Goal: Information Seeking & Learning: Understand process/instructions

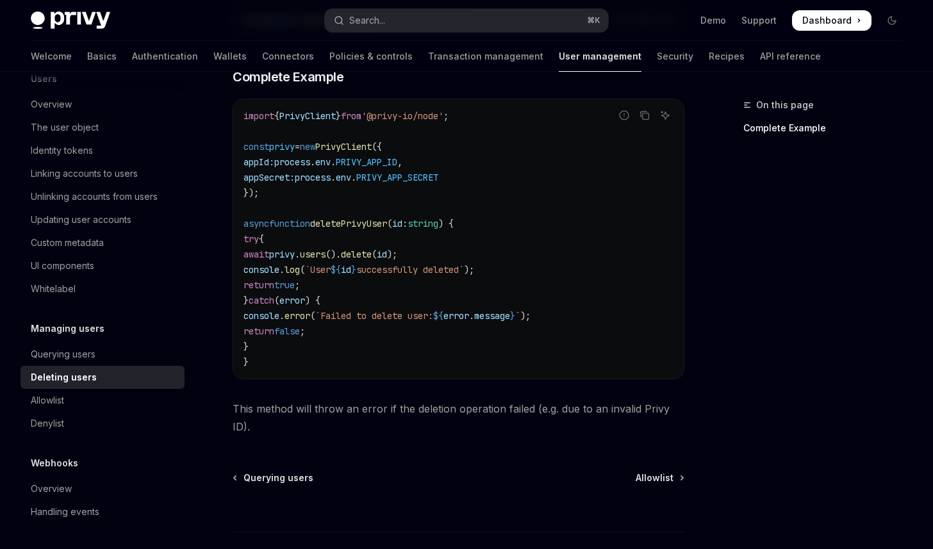
scroll to position [509, 0]
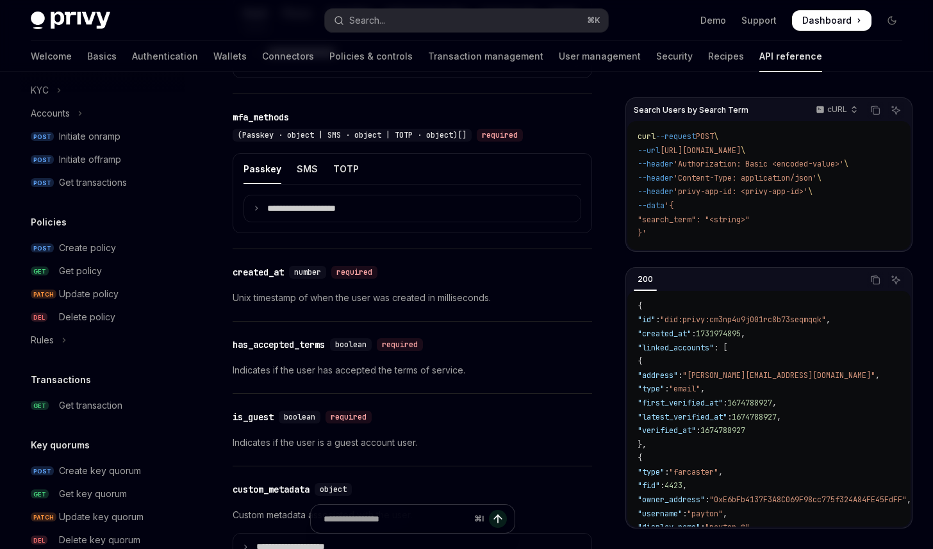
scroll to position [563, 0]
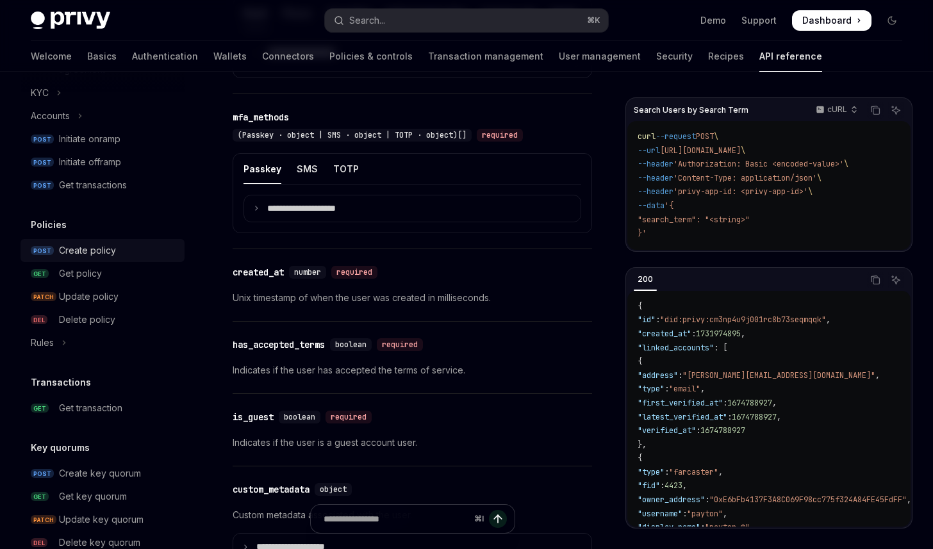
click at [71, 249] on div "Create policy" at bounding box center [87, 250] width 57 height 15
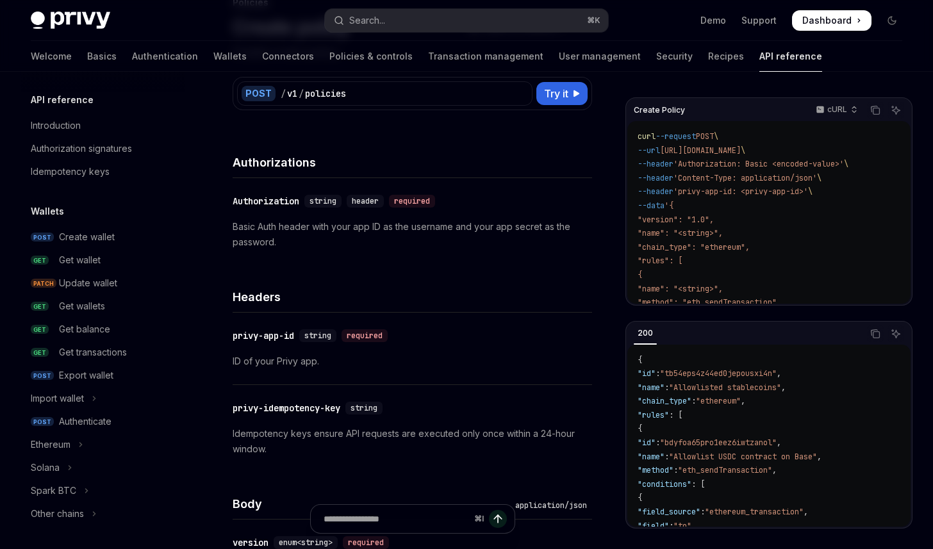
scroll to position [100, 0]
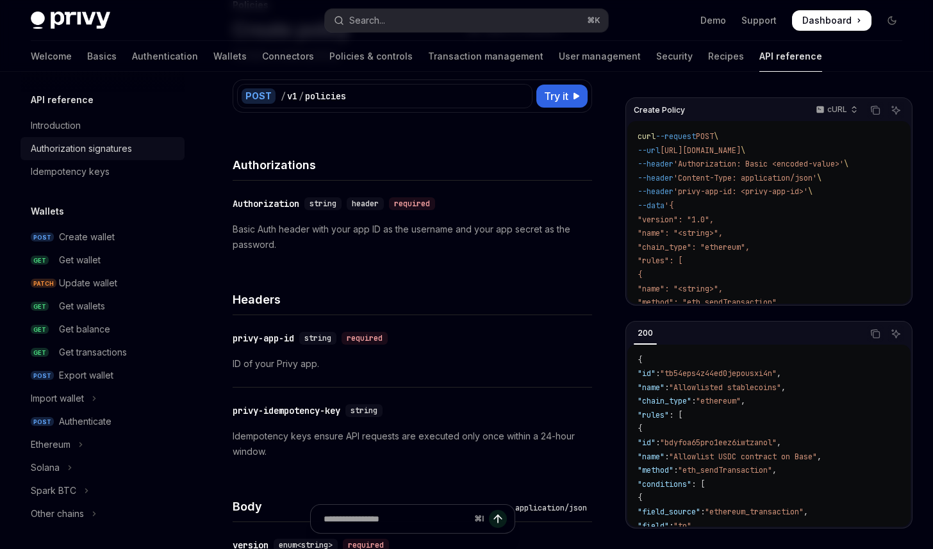
click at [100, 145] on div "Authorization signatures" at bounding box center [81, 148] width 101 height 15
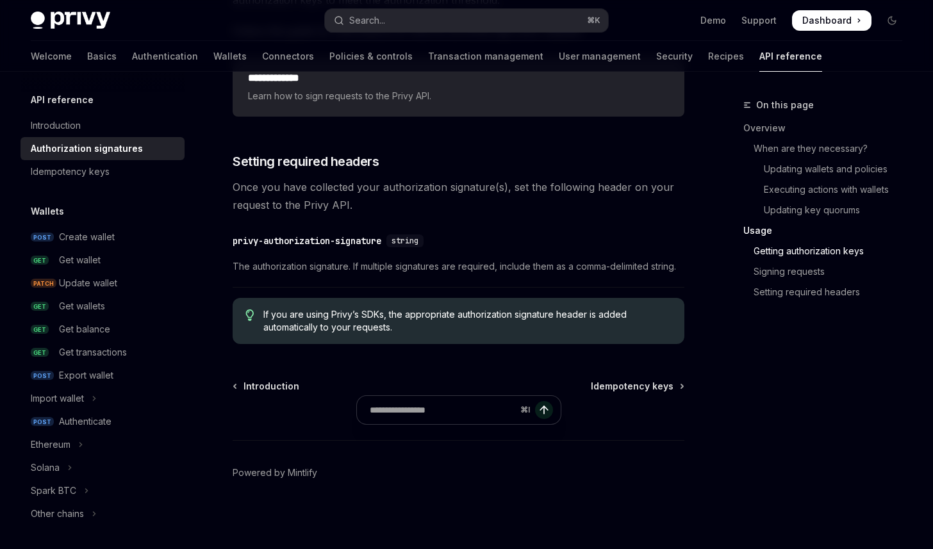
scroll to position [2147, 0]
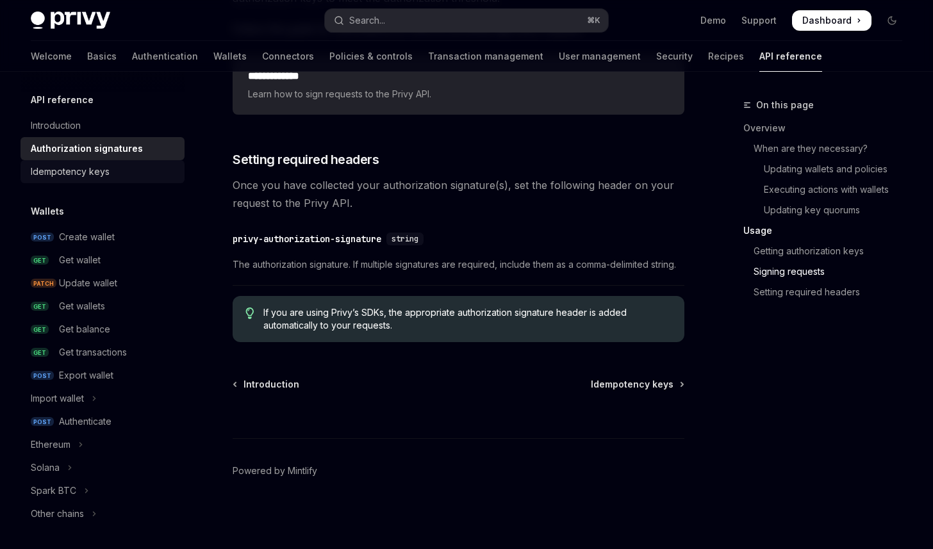
click at [107, 174] on div "Idempotency keys" at bounding box center [70, 171] width 79 height 15
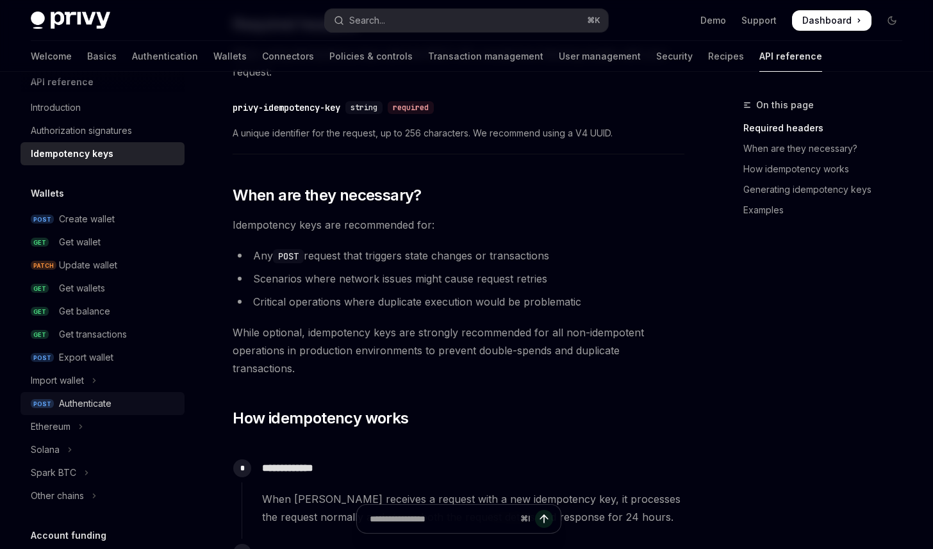
scroll to position [21, 0]
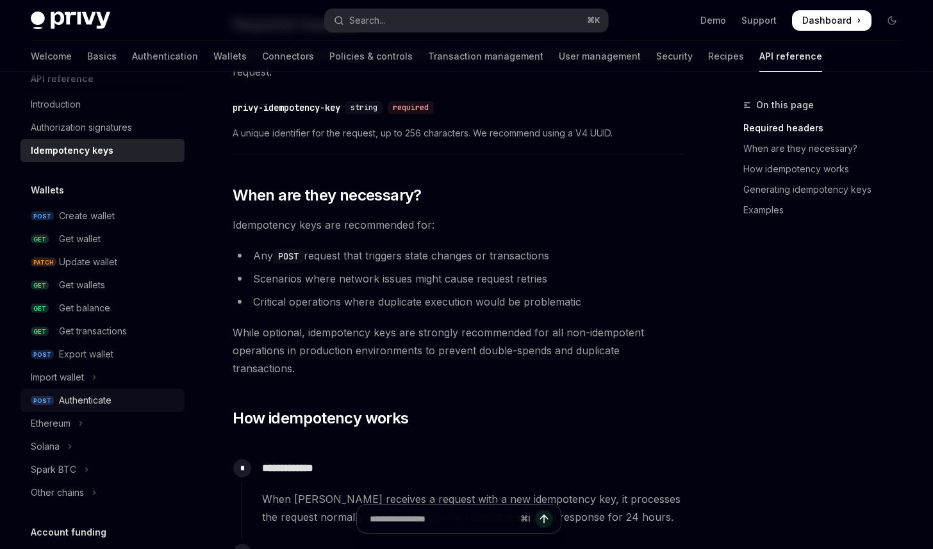
click at [108, 400] on div "Authenticate" at bounding box center [85, 400] width 53 height 15
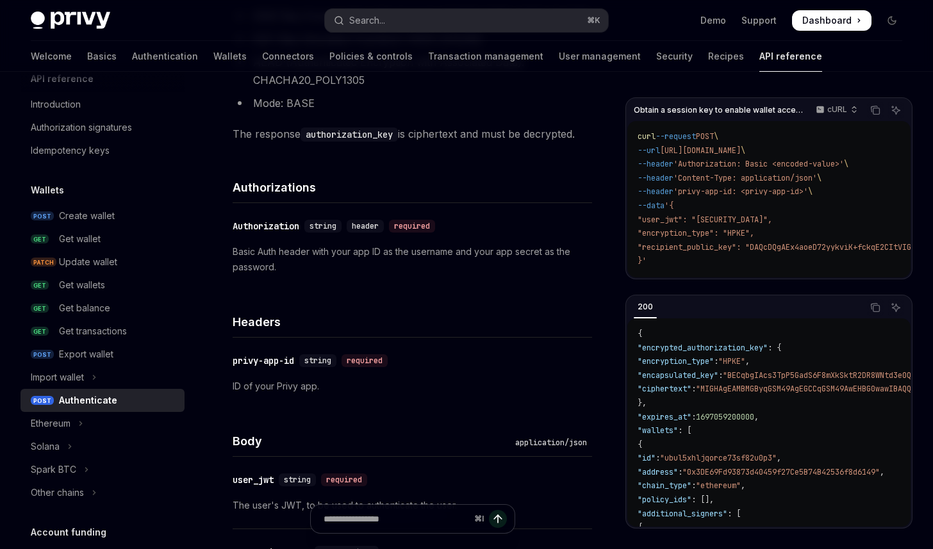
scroll to position [497, 0]
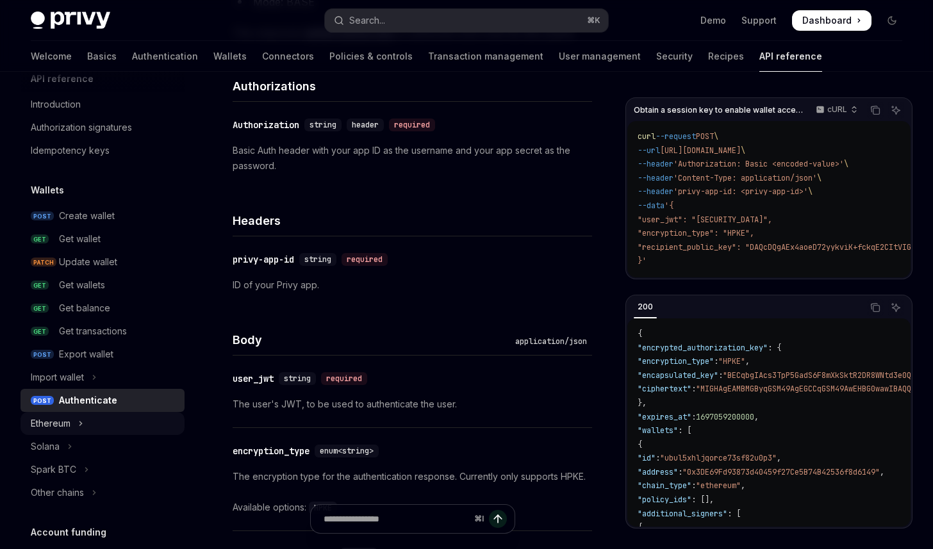
click at [83, 422] on icon "Toggle Ethereum section" at bounding box center [80, 423] width 5 height 15
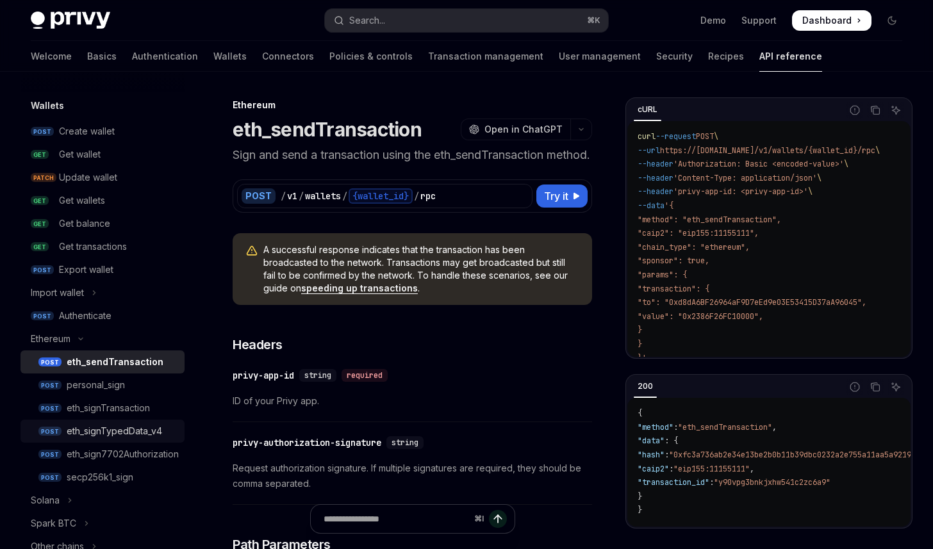
scroll to position [115, 0]
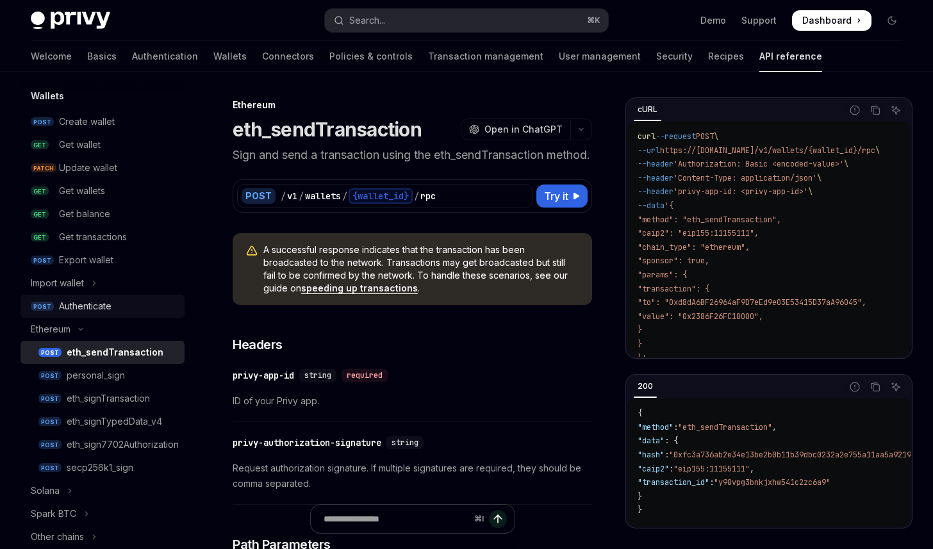
click at [83, 307] on div "Authenticate" at bounding box center [85, 306] width 53 height 15
type textarea "*"
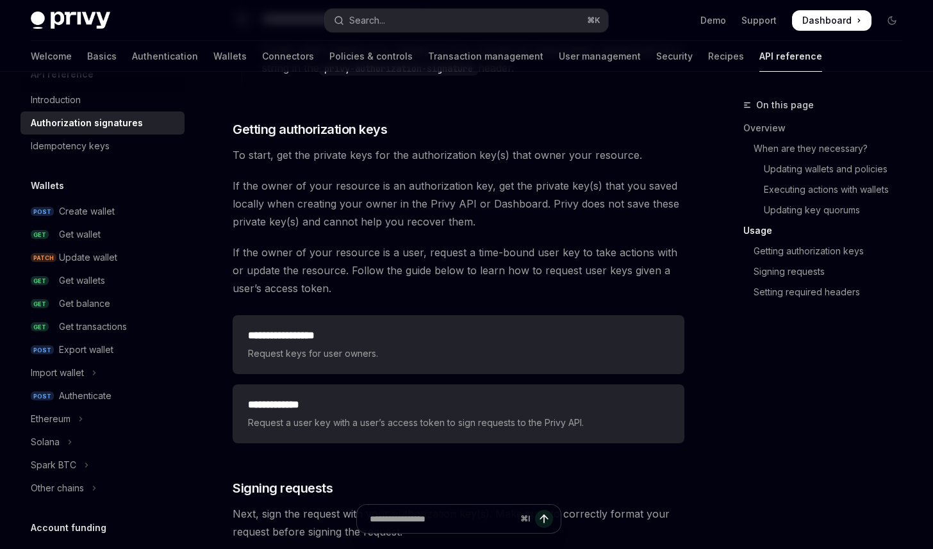
scroll to position [1285, 0]
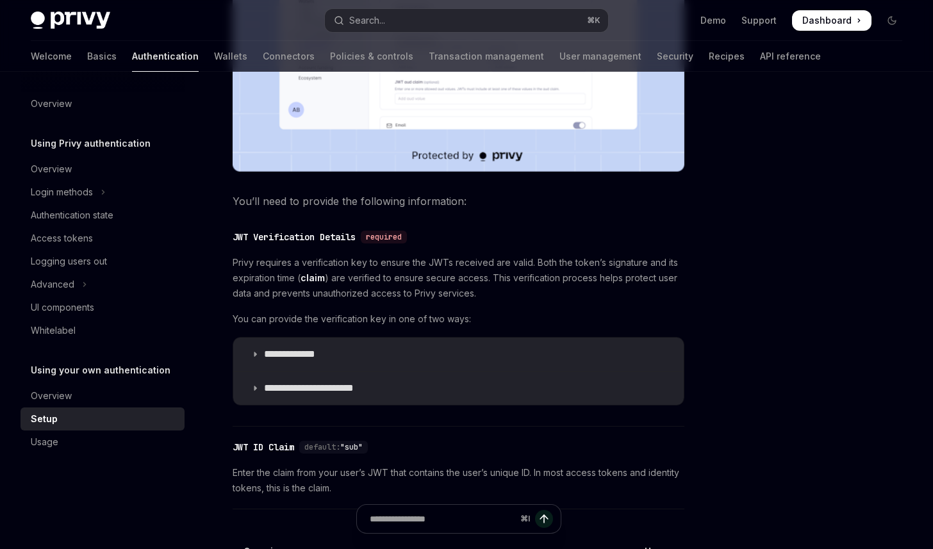
scroll to position [513, 0]
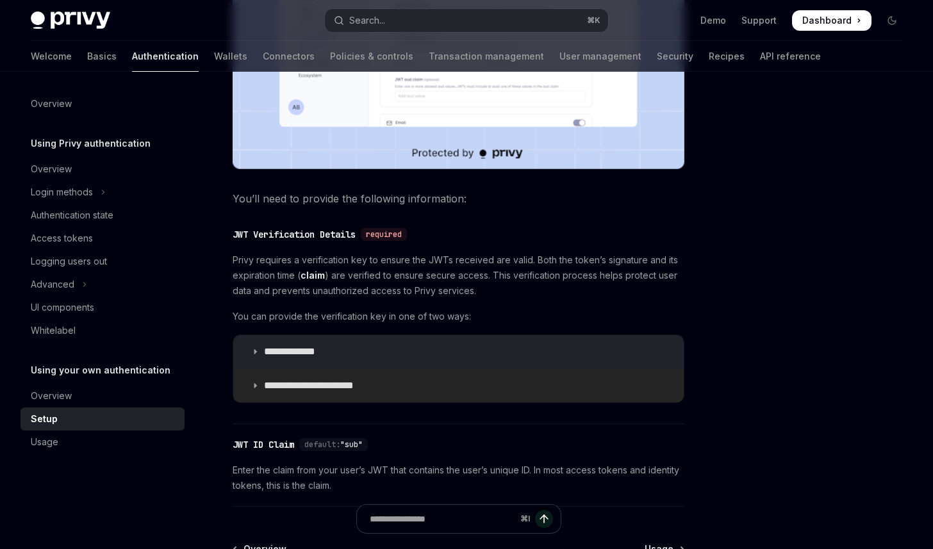
click at [297, 384] on p "**********" at bounding box center [319, 385] width 110 height 13
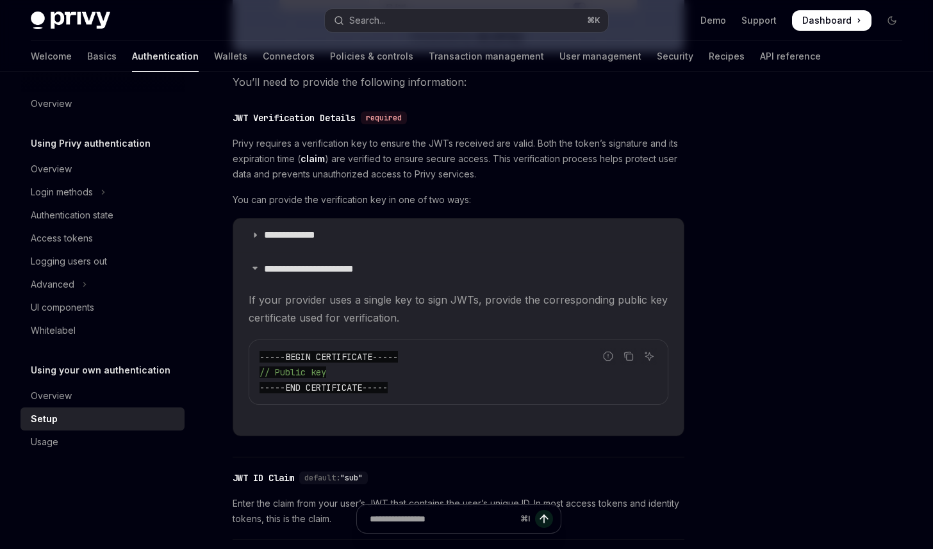
scroll to position [638, 0]
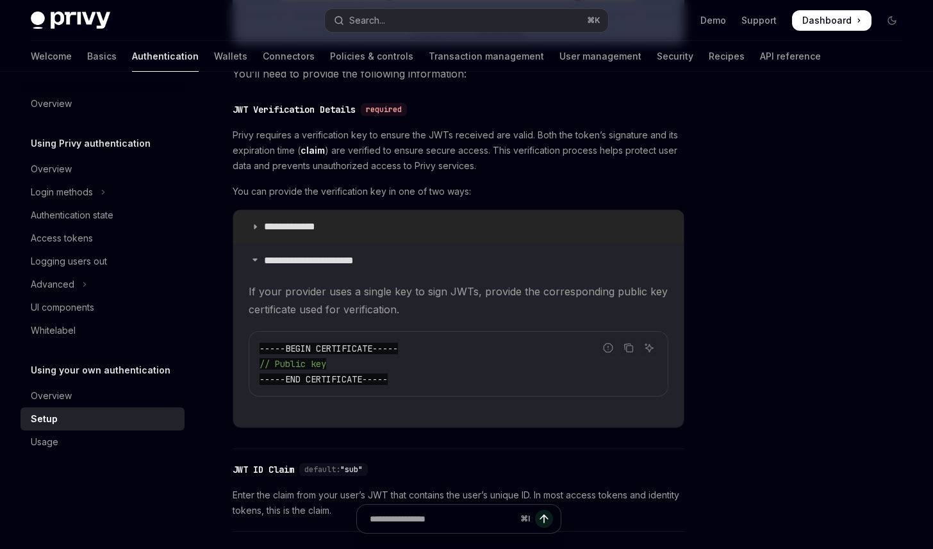
click at [336, 225] on p "**********" at bounding box center [302, 226] width 76 height 13
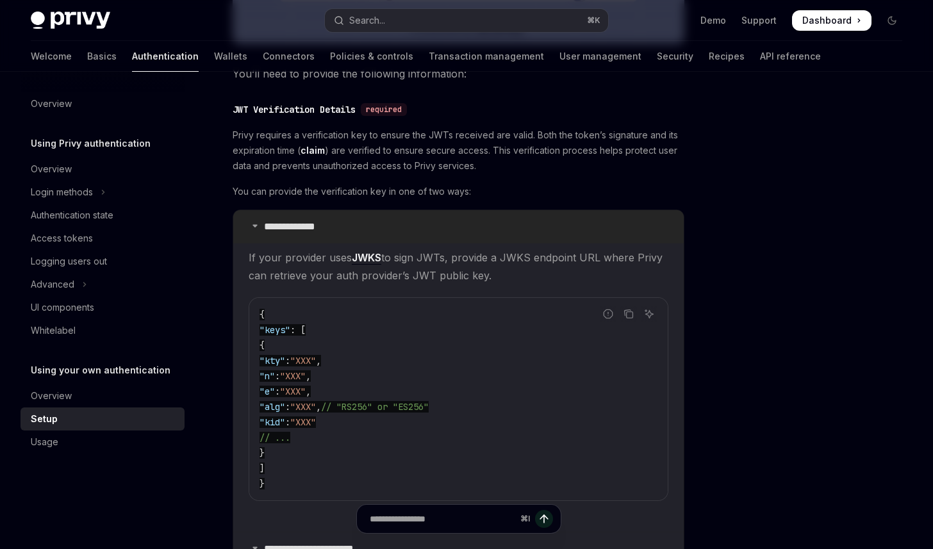
click at [336, 225] on p "**********" at bounding box center [302, 226] width 76 height 13
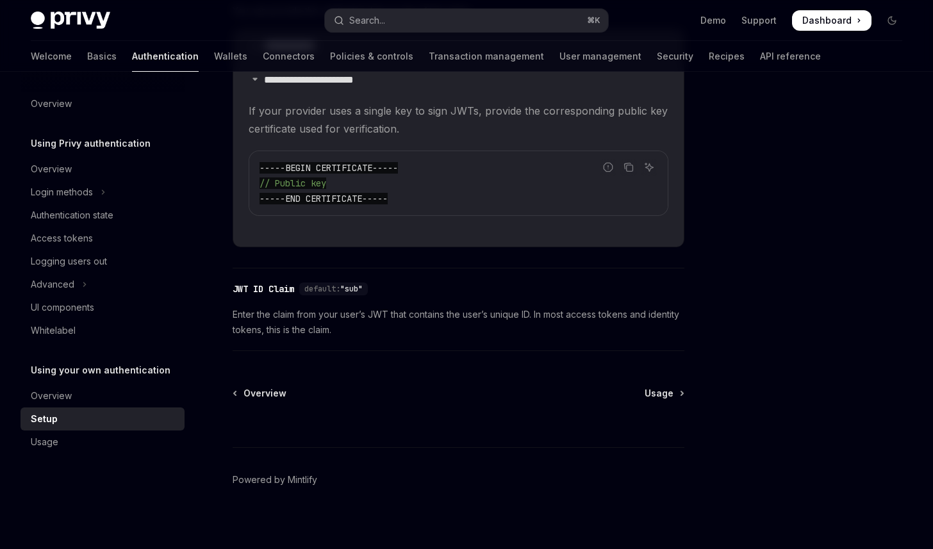
scroll to position [827, 0]
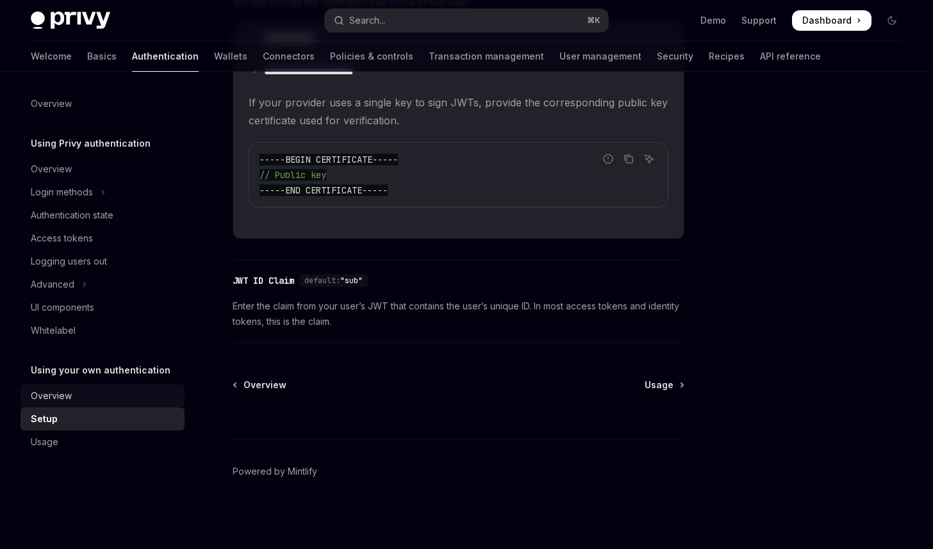
click at [40, 395] on div "Overview" at bounding box center [51, 395] width 41 height 15
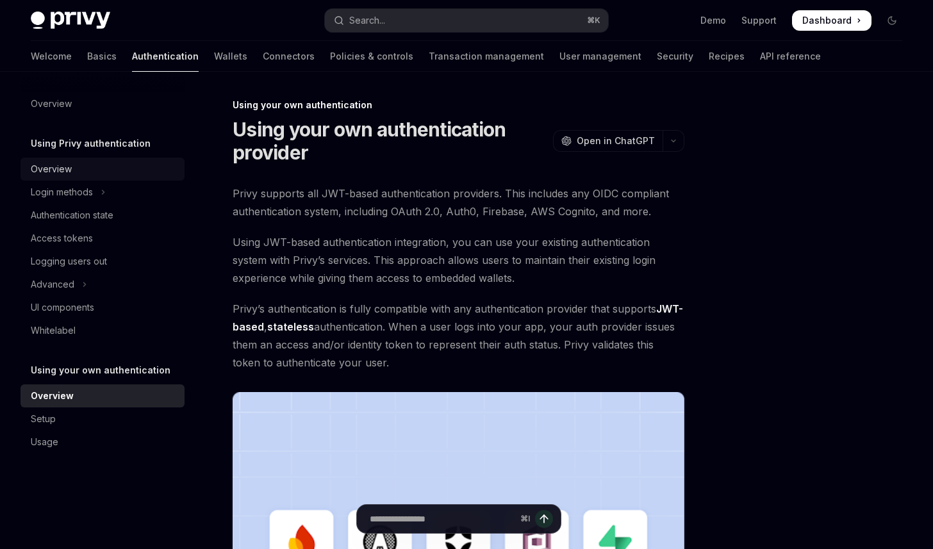
click at [62, 170] on div "Overview" at bounding box center [51, 168] width 41 height 15
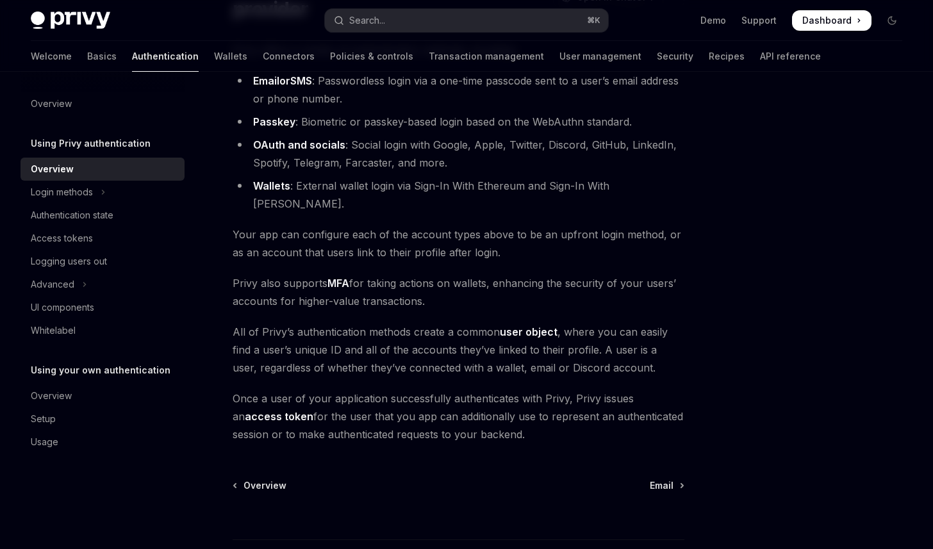
scroll to position [149, 0]
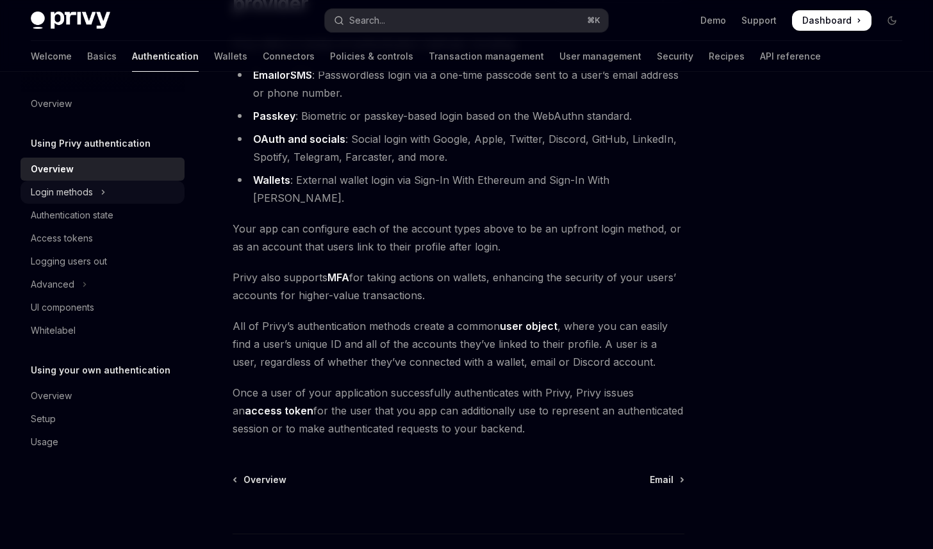
click at [95, 192] on button "Login methods" at bounding box center [103, 192] width 164 height 23
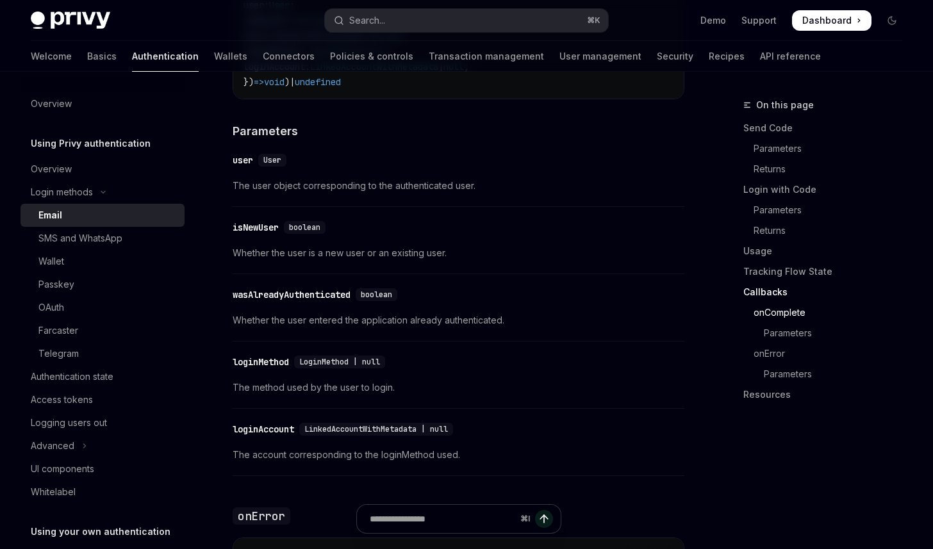
scroll to position [2409, 0]
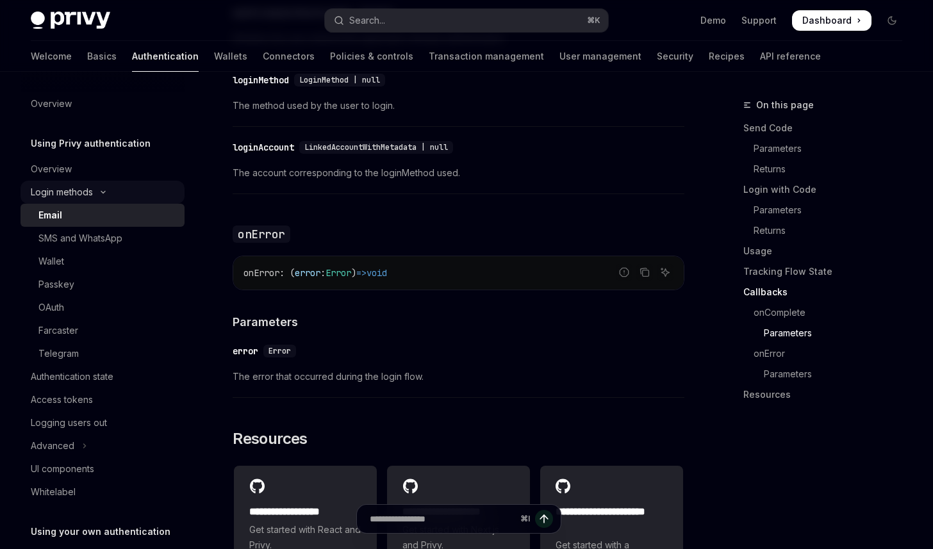
click at [92, 192] on div "Login methods" at bounding box center [62, 192] width 62 height 15
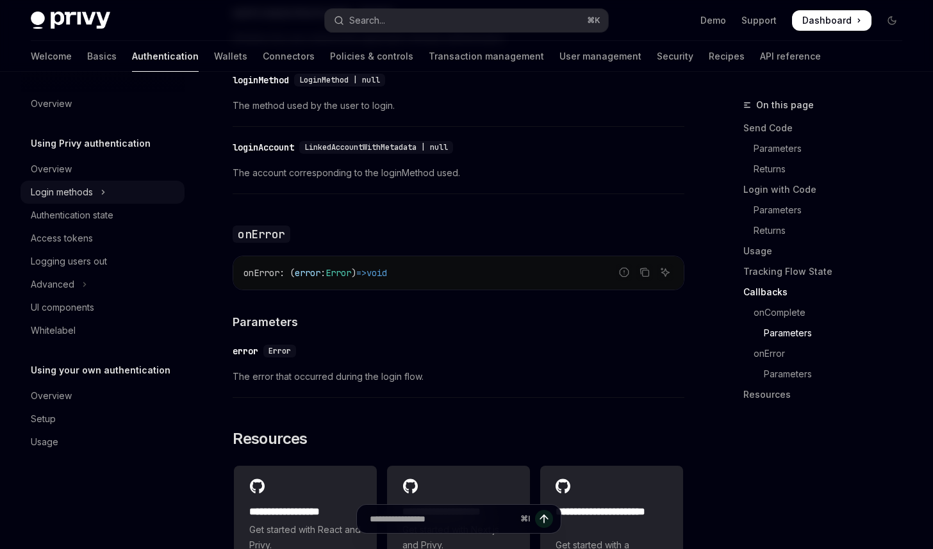
click at [94, 190] on button "Login methods" at bounding box center [103, 192] width 164 height 23
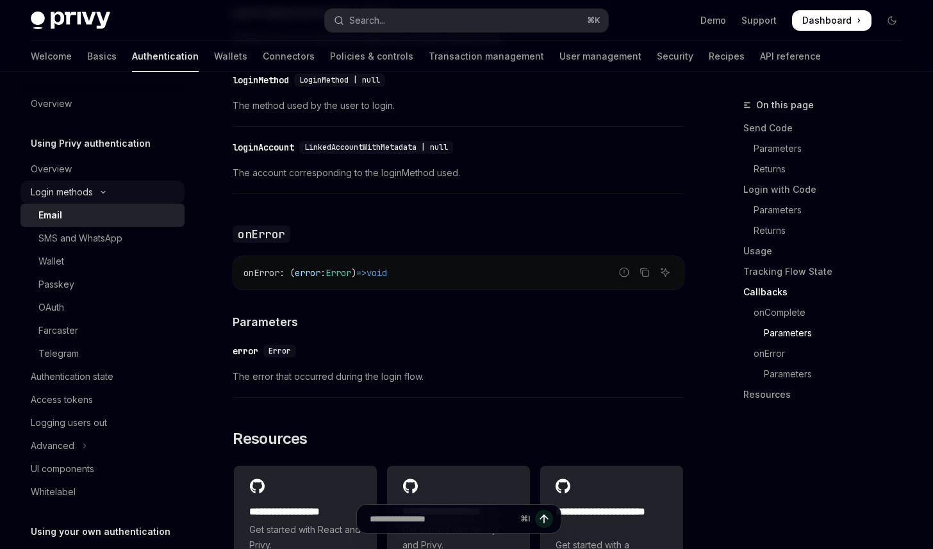
click at [97, 188] on button "Login methods" at bounding box center [103, 192] width 164 height 23
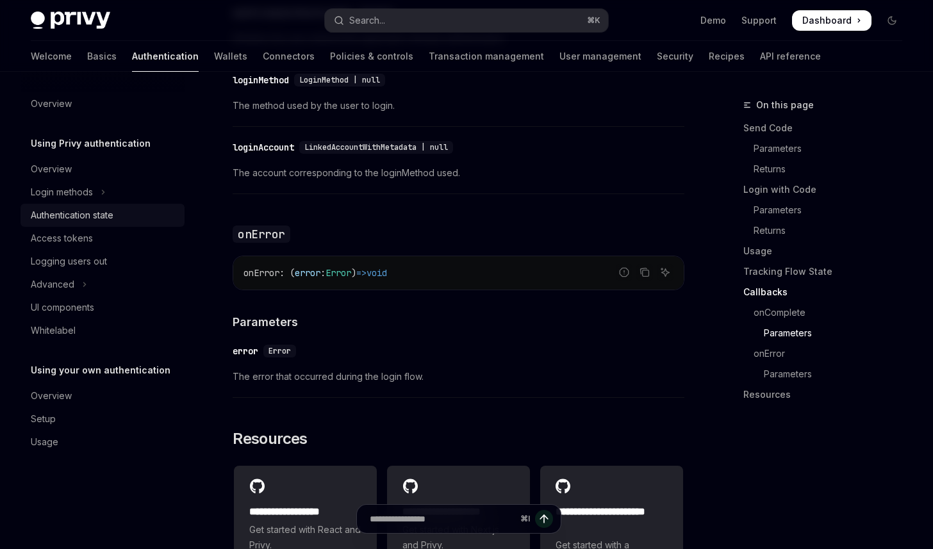
click at [96, 219] on div "Authentication state" at bounding box center [72, 215] width 83 height 15
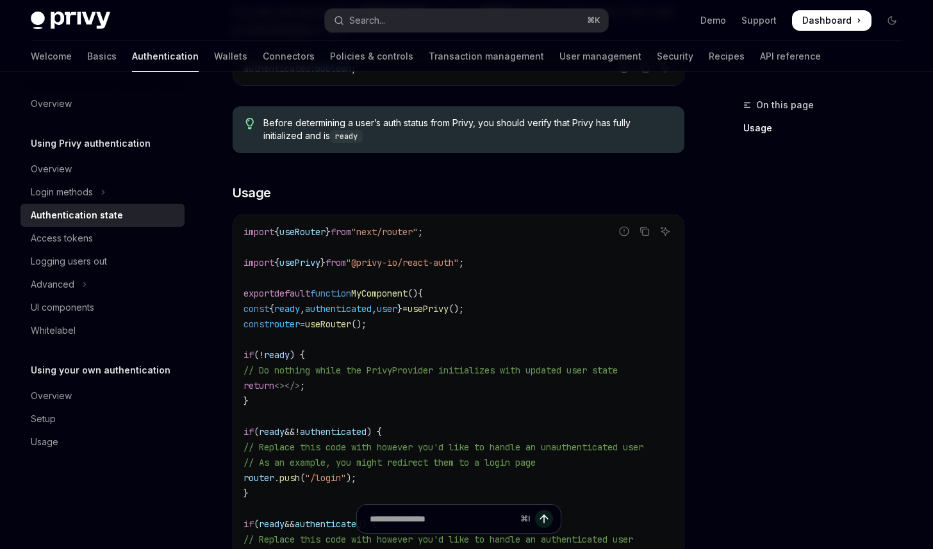
scroll to position [400, 0]
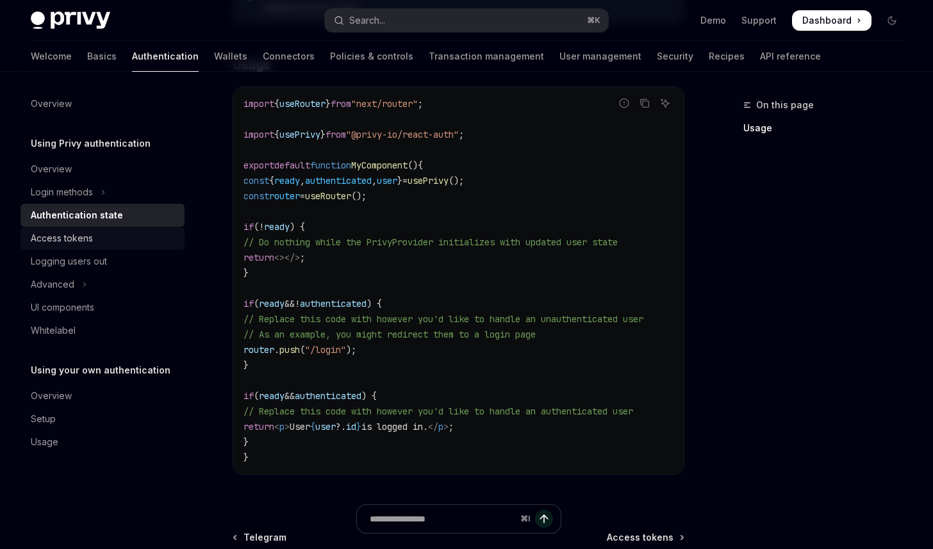
click at [106, 236] on div "Access tokens" at bounding box center [104, 238] width 146 height 15
type textarea "*"
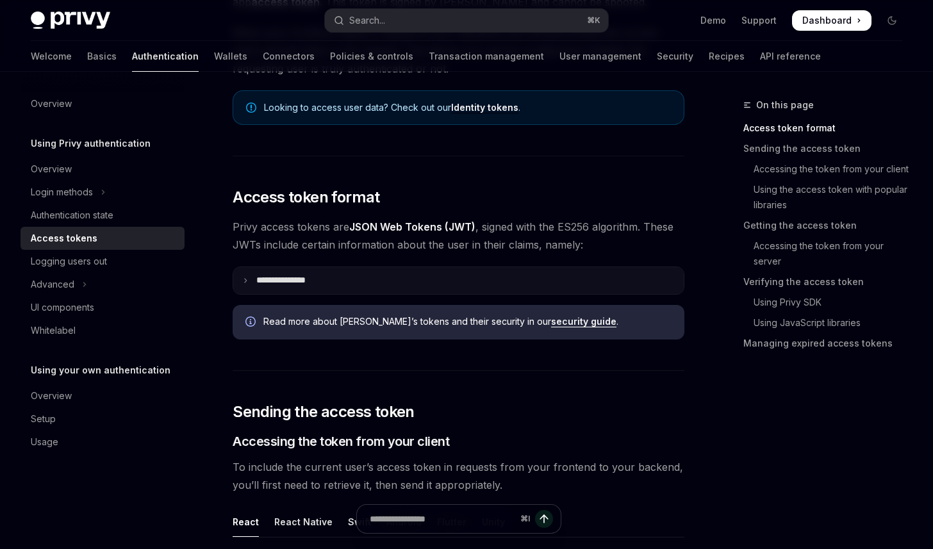
scroll to position [187, 0]
click at [308, 281] on p "**********" at bounding box center [291, 280] width 70 height 12
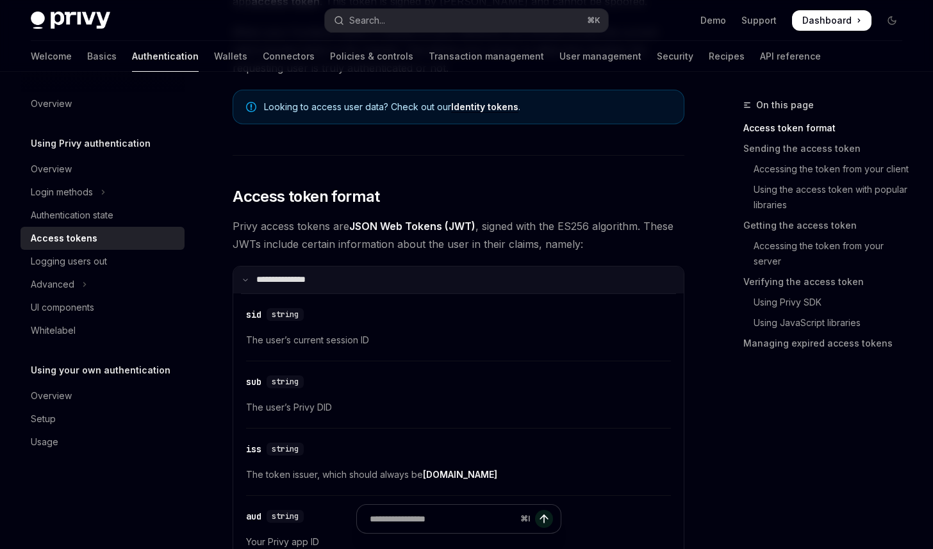
click at [308, 277] on p "**********" at bounding box center [288, 280] width 65 height 12
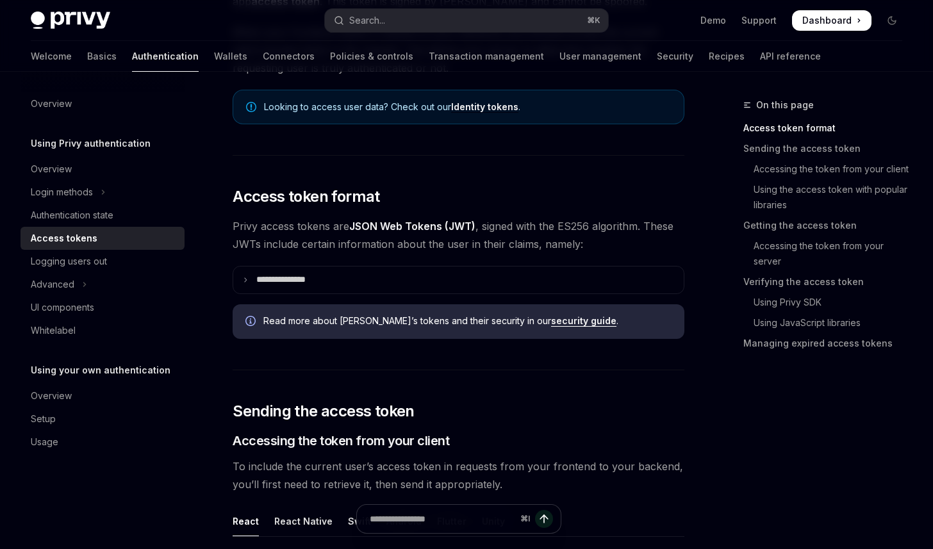
click at [263, 226] on span "Privy access tokens are JSON Web Tokens (JWT) , signed with the ES256 algorithm…" at bounding box center [459, 235] width 452 height 36
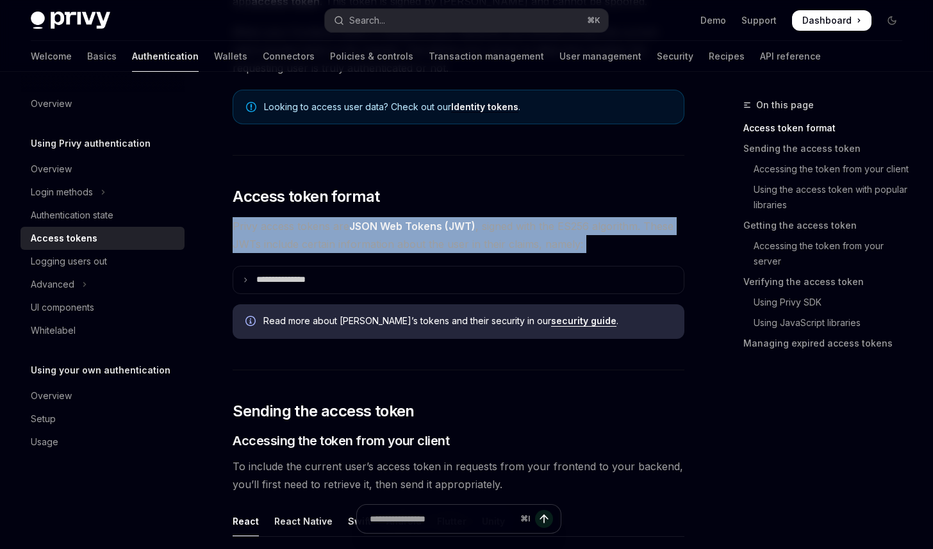
click at [263, 226] on span "Privy access tokens are JSON Web Tokens (JWT) , signed with the ES256 algorithm…" at bounding box center [459, 235] width 452 height 36
click at [273, 227] on span "Privy access tokens are JSON Web Tokens (JWT) , signed with the ES256 algorithm…" at bounding box center [459, 235] width 452 height 36
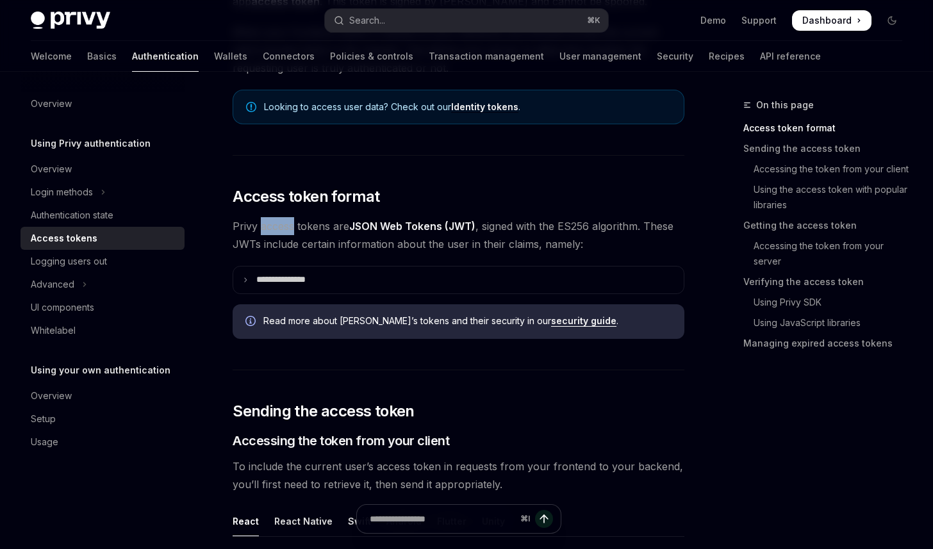
click at [273, 227] on span "Privy access tokens are JSON Web Tokens (JWT) , signed with the ES256 algorithm…" at bounding box center [459, 235] width 452 height 36
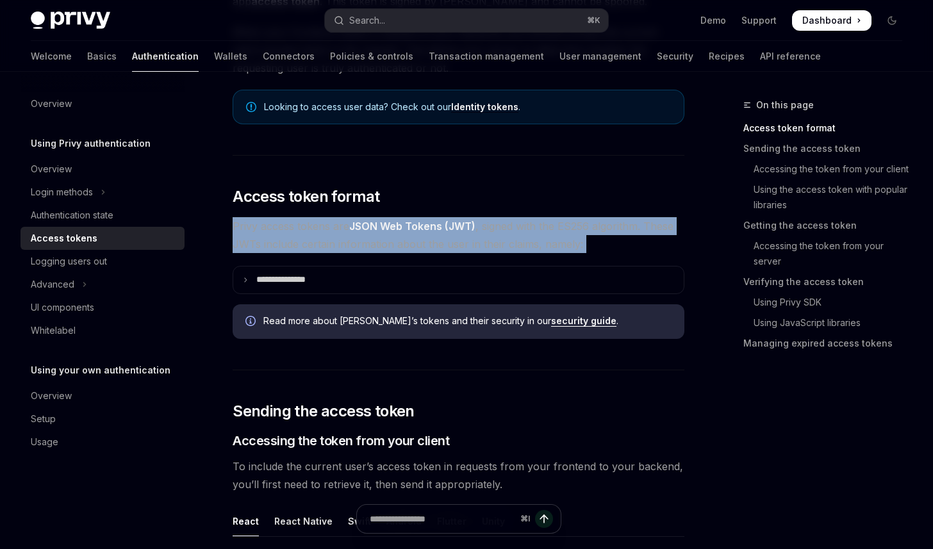
click at [273, 227] on span "Privy access tokens are JSON Web Tokens (JWT) , signed with the ES256 algorithm…" at bounding box center [459, 235] width 452 height 36
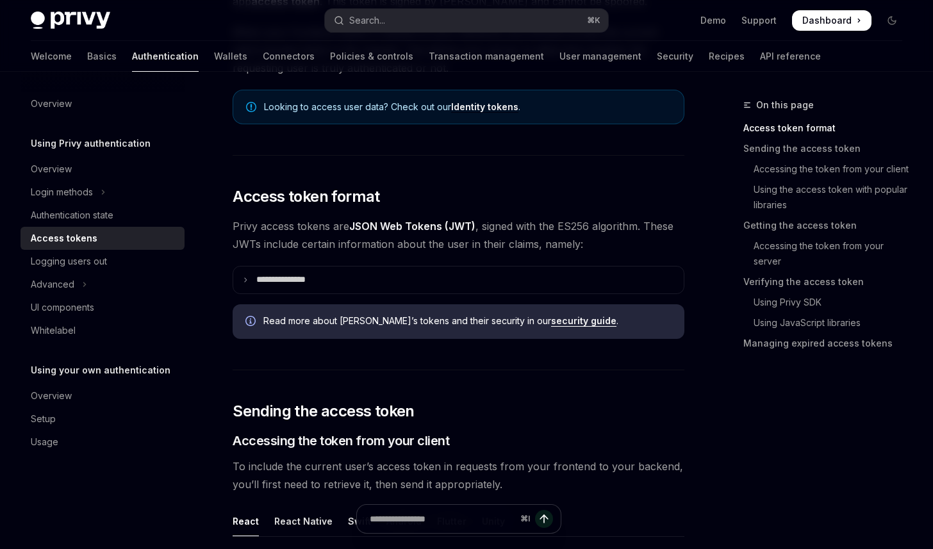
click at [283, 225] on span "Privy access tokens are JSON Web Tokens (JWT) , signed with the ES256 algorithm…" at bounding box center [459, 235] width 452 height 36
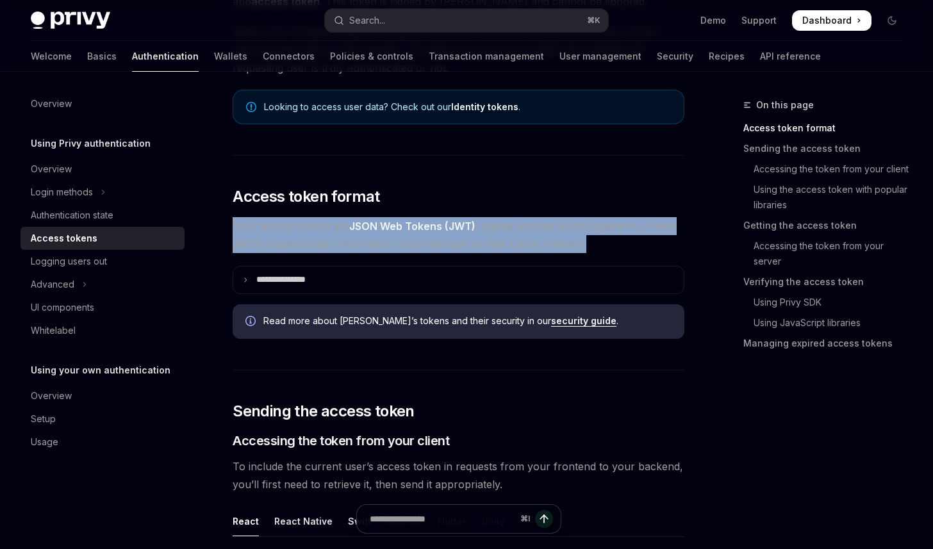
click at [283, 225] on span "Privy access tokens are JSON Web Tokens (JWT) , signed with the ES256 algorithm…" at bounding box center [459, 235] width 452 height 36
click at [283, 226] on span "Privy access tokens are JSON Web Tokens (JWT) , signed with the ES256 algorithm…" at bounding box center [459, 235] width 452 height 36
click at [292, 226] on span "Privy access tokens are JSON Web Tokens (JWT) , signed with the ES256 algorithm…" at bounding box center [459, 235] width 452 height 36
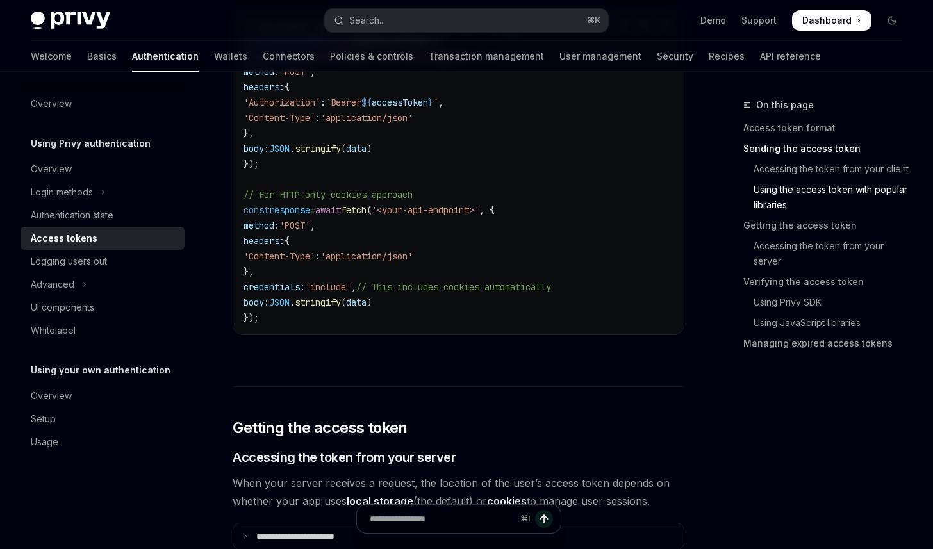
scroll to position [1536, 0]
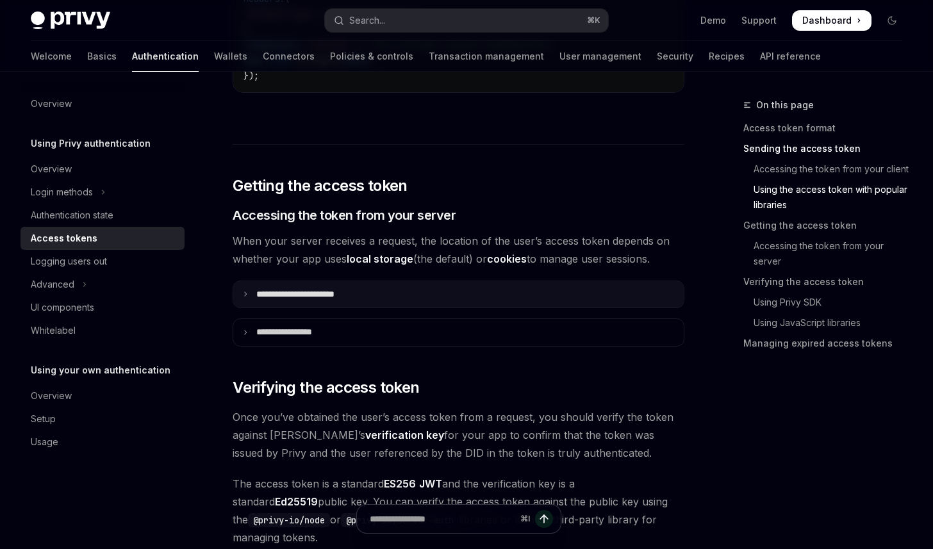
click at [350, 292] on p "**********" at bounding box center [309, 295] width 107 height 12
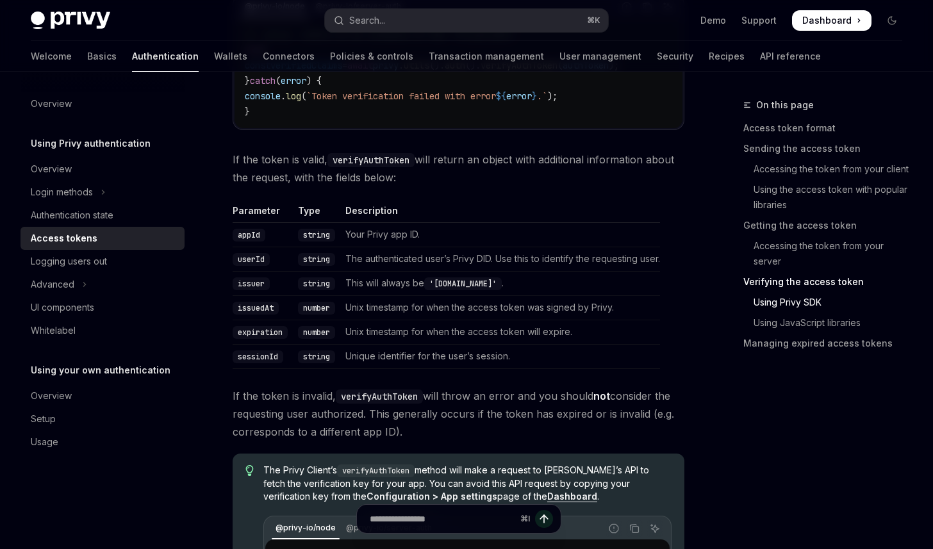
scroll to position [2470, 0]
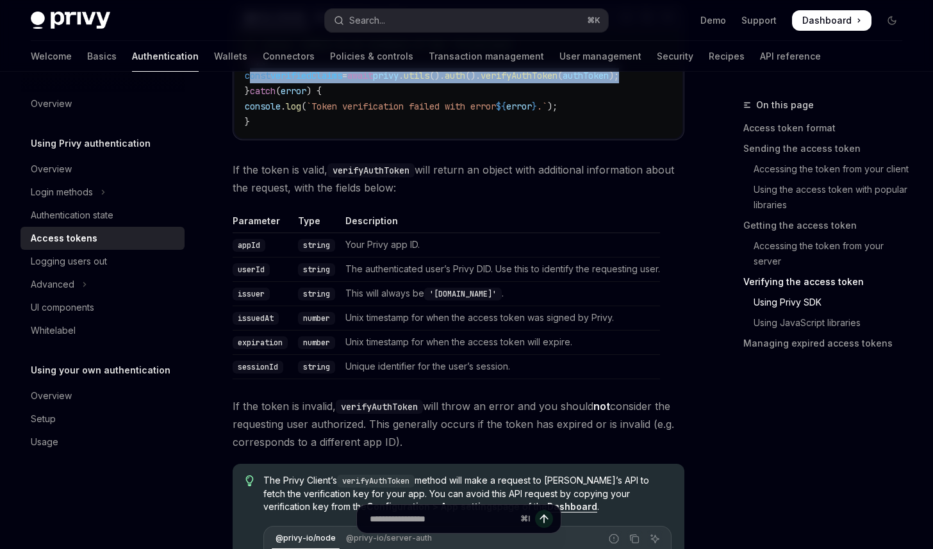
drag, startPoint x: 252, startPoint y: 98, endPoint x: 668, endPoint y: 98, distance: 415.9
click at [619, 81] on span "const verifiedClaims = await privy . utils (). auth (). verifyAuthToken ( authT…" at bounding box center [432, 76] width 374 height 12
copy span "const verifiedClaims = await privy . utils (). auth (). verifyAuthToken ( authT…"
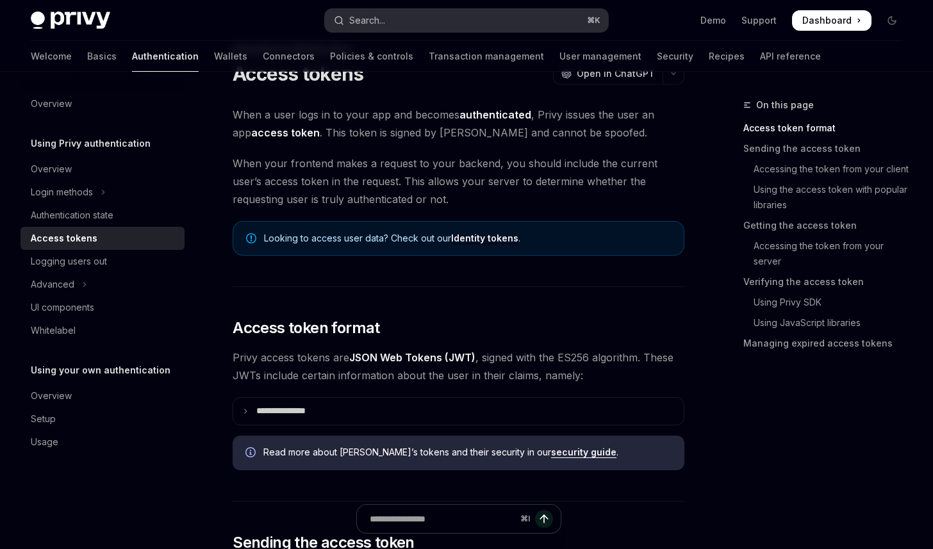
scroll to position [0, 0]
